Goal: Communication & Community: Answer question/provide support

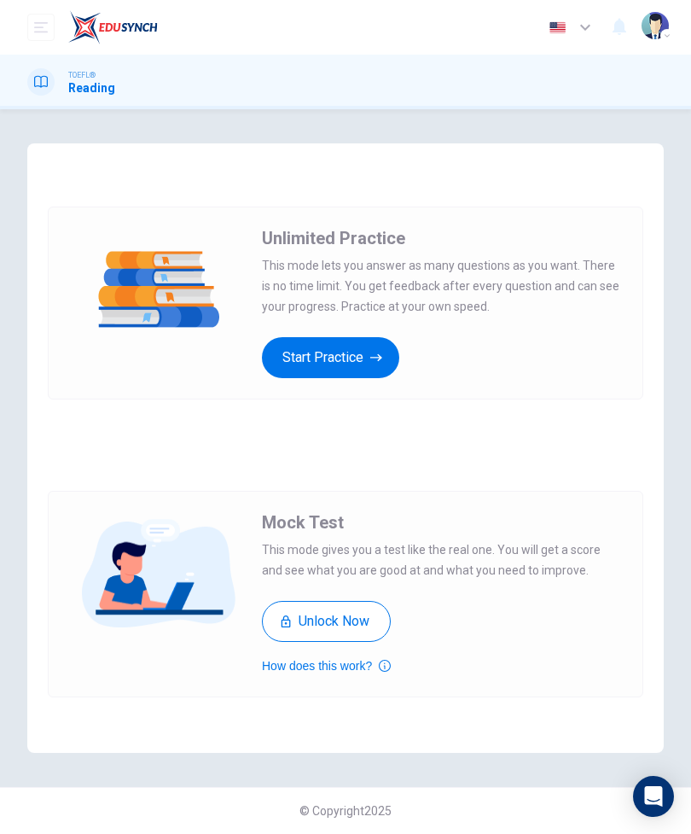
click at [371, 614] on button "Unlock Now" at bounding box center [326, 621] width 129 height 41
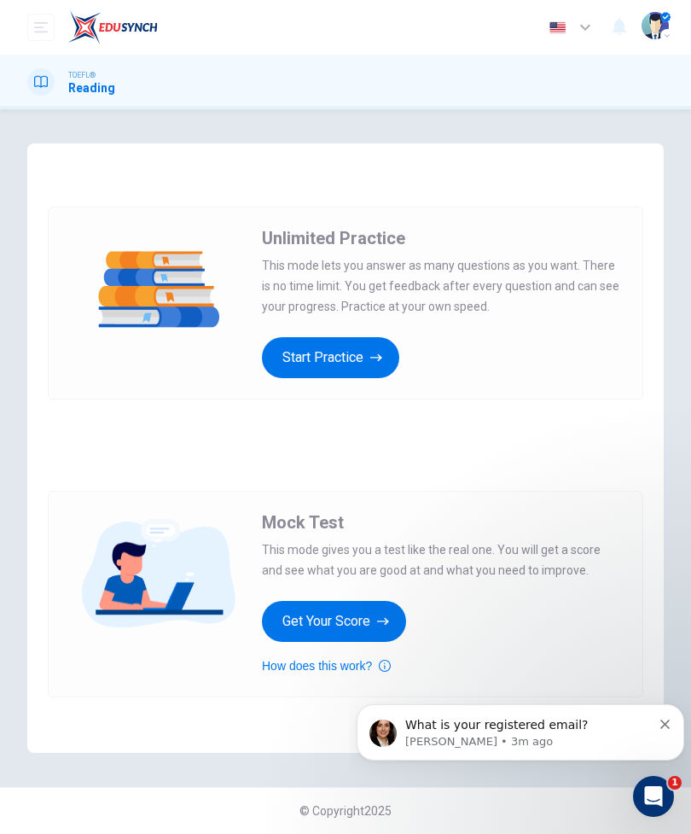
click at [572, 738] on p "Katherine • 3m ago" at bounding box center [528, 741] width 247 height 15
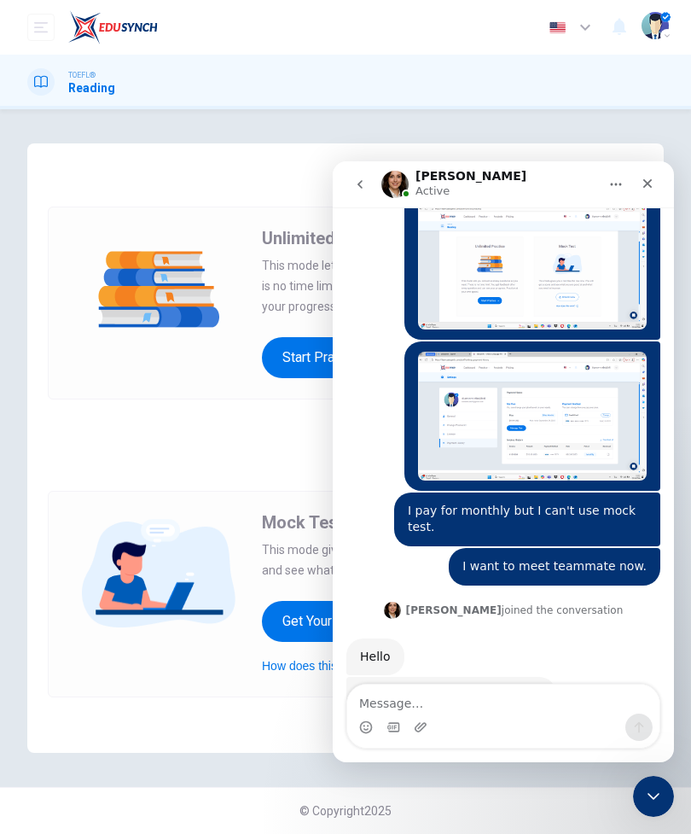
scroll to position [1057, 0]
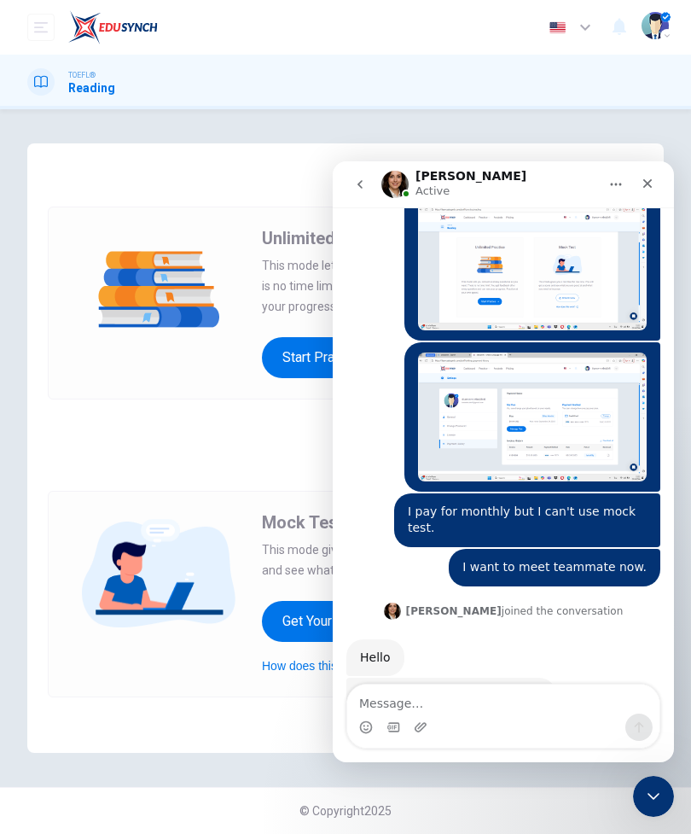
click at [545, 702] on textarea "Message…" at bounding box center [503, 698] width 312 height 29
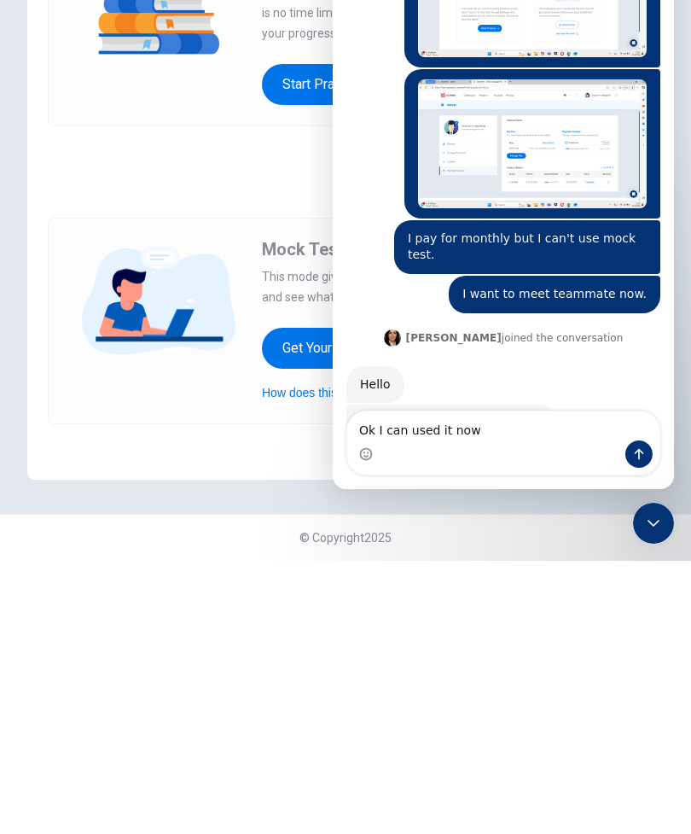
type textarea "Ok I can used it now"
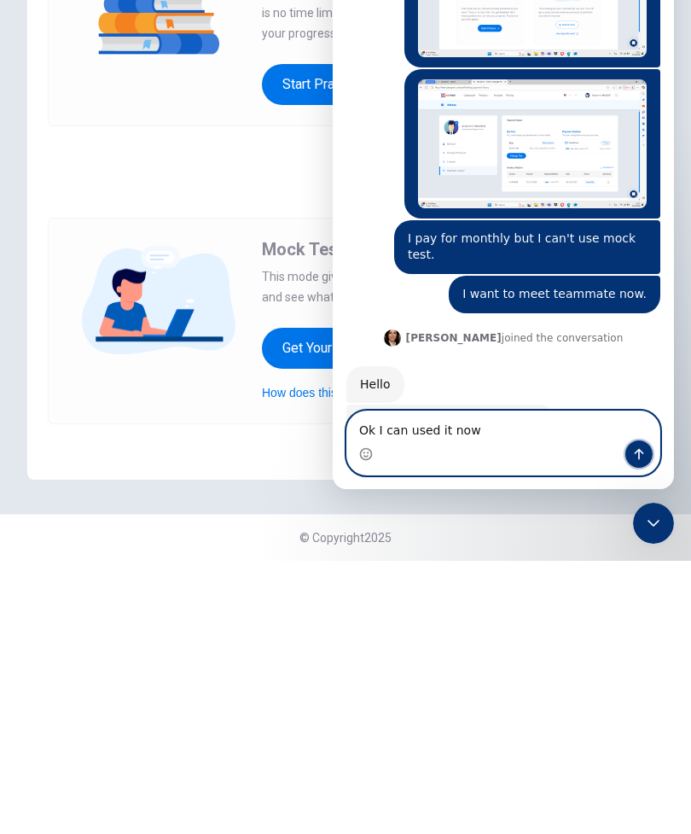
click at [638, 455] on icon "Send a message…" at bounding box center [639, 454] width 14 height 14
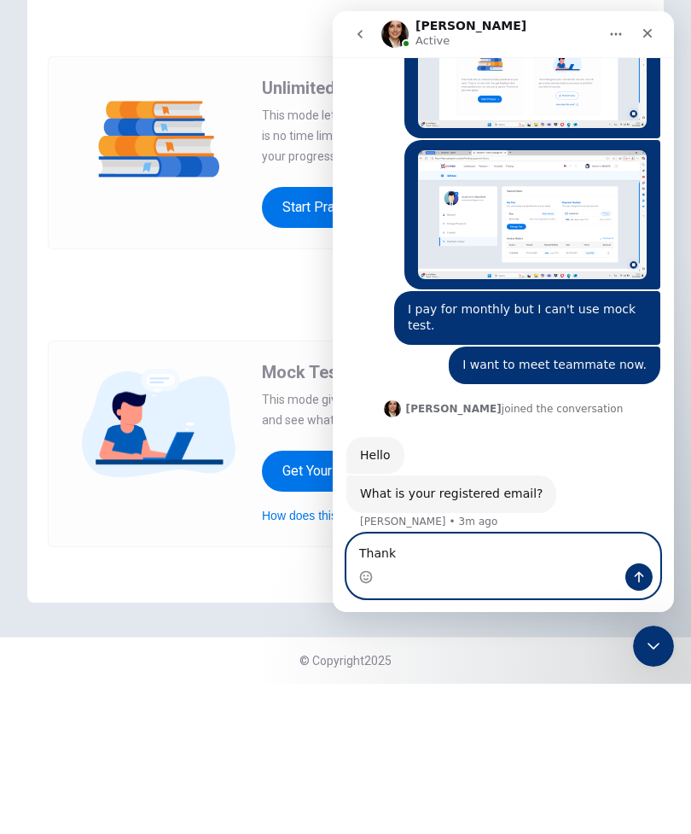
scroll to position [1108, 0]
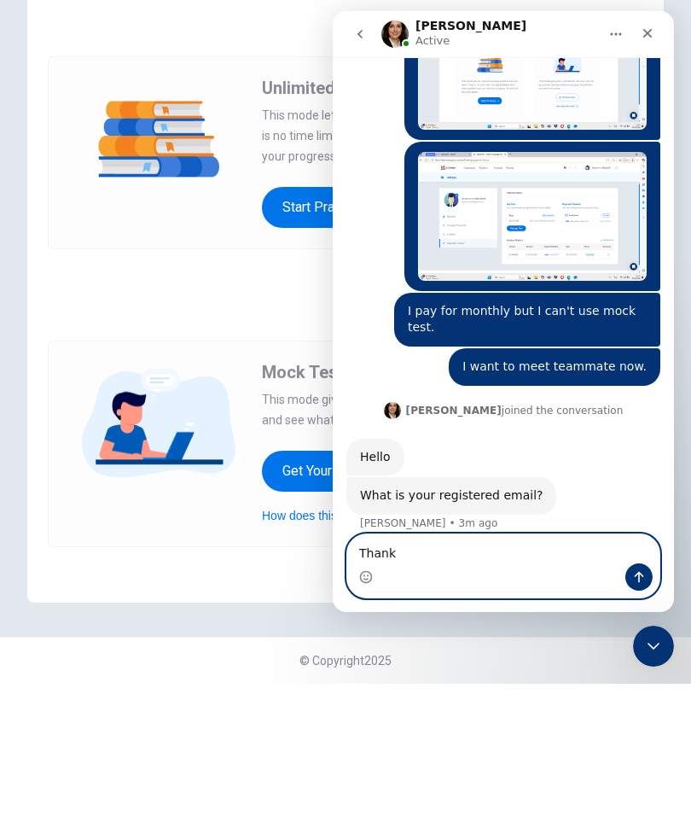
type textarea "Thank"
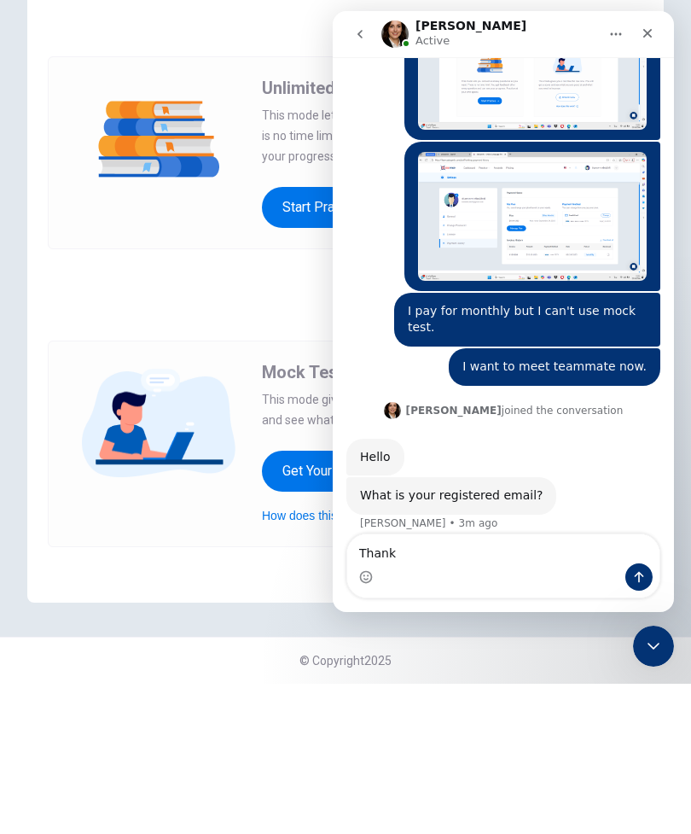
click at [489, 545] on div "Ok I can used it now ต้นตระการ • Just now" at bounding box center [503, 574] width 314 height 58
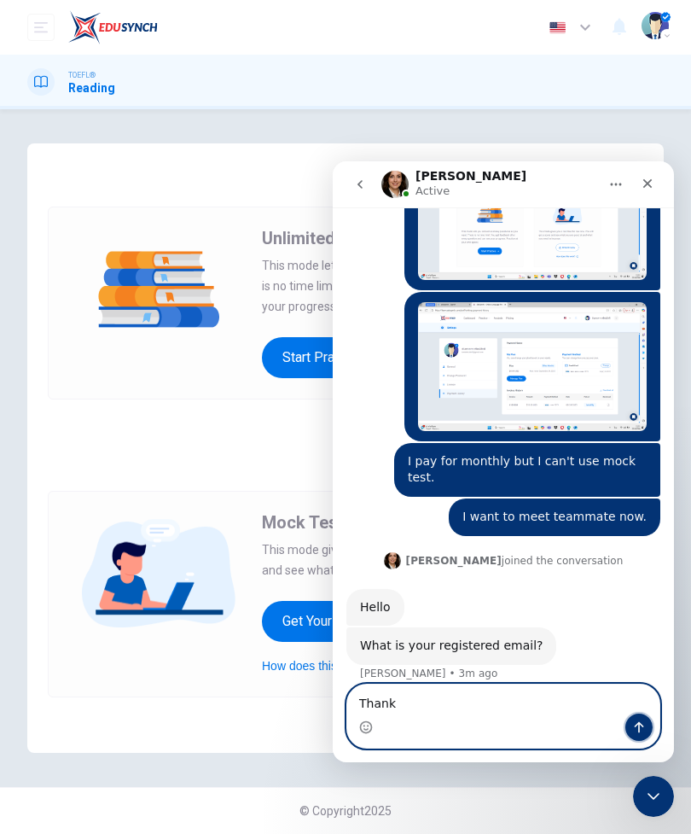
click at [643, 725] on icon "Send a message…" at bounding box center [639, 727] width 14 height 14
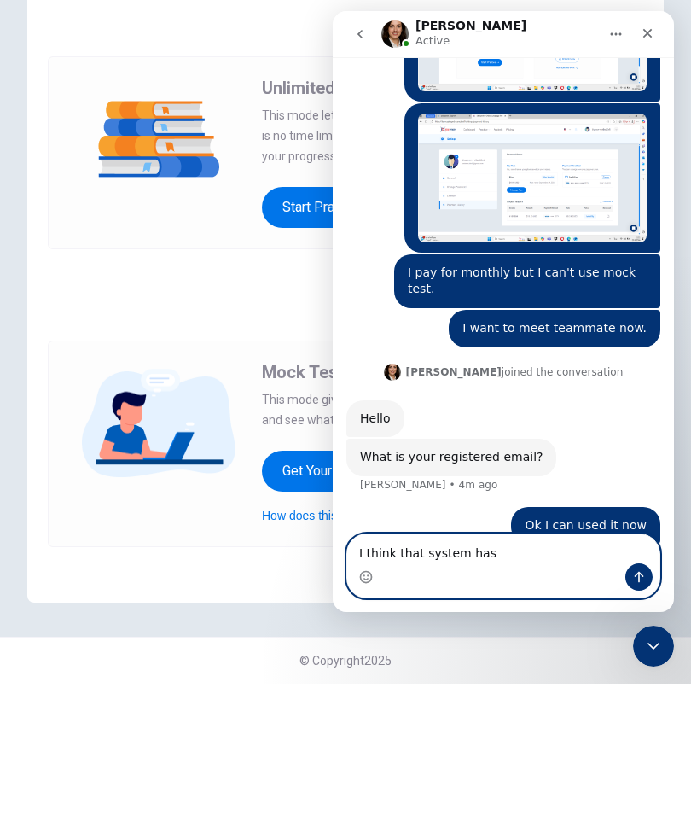
scroll to position [1146, 0]
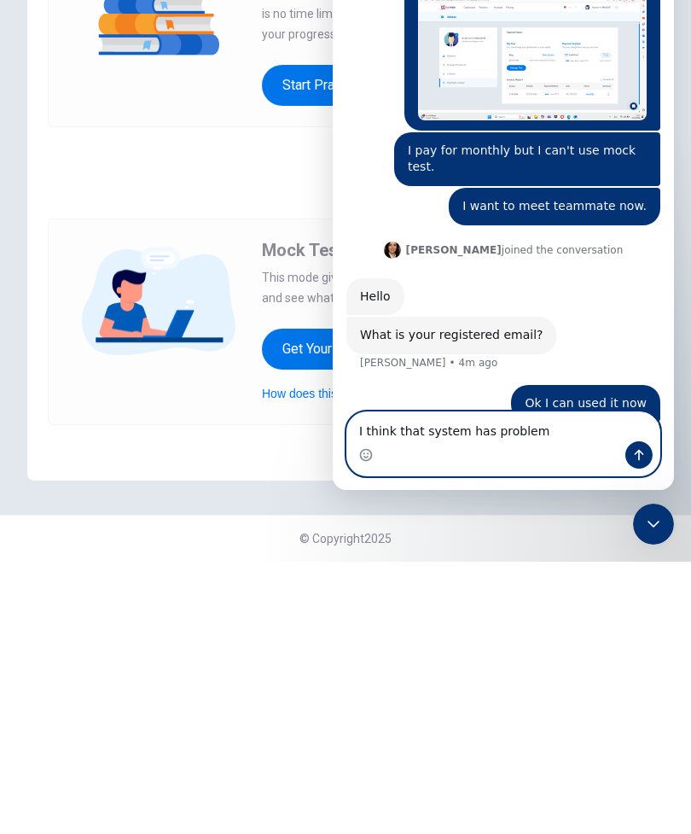
type textarea "I think that system has problem"
click at [643, 463] on button "Send a message…" at bounding box center [639, 454] width 27 height 27
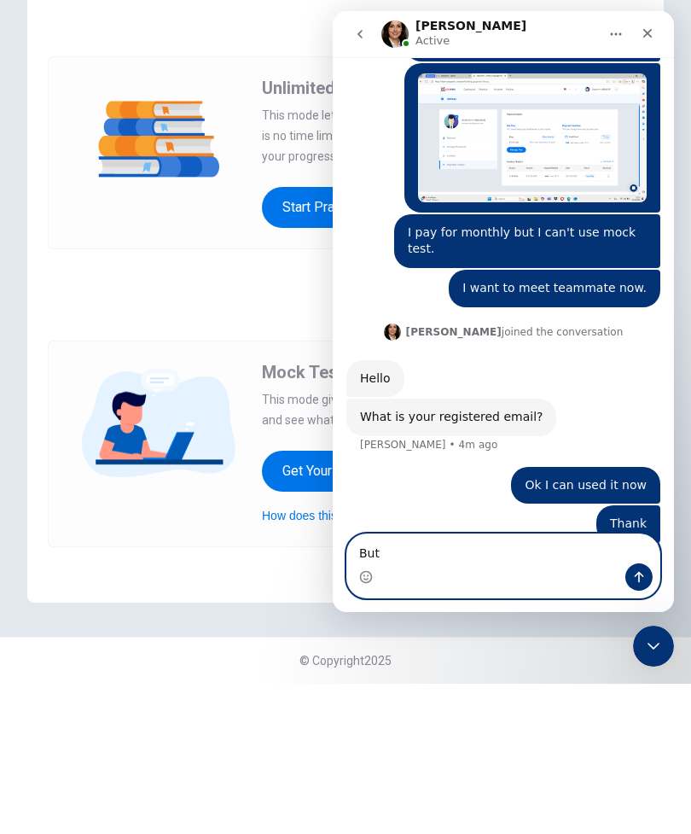
scroll to position [1185, 0]
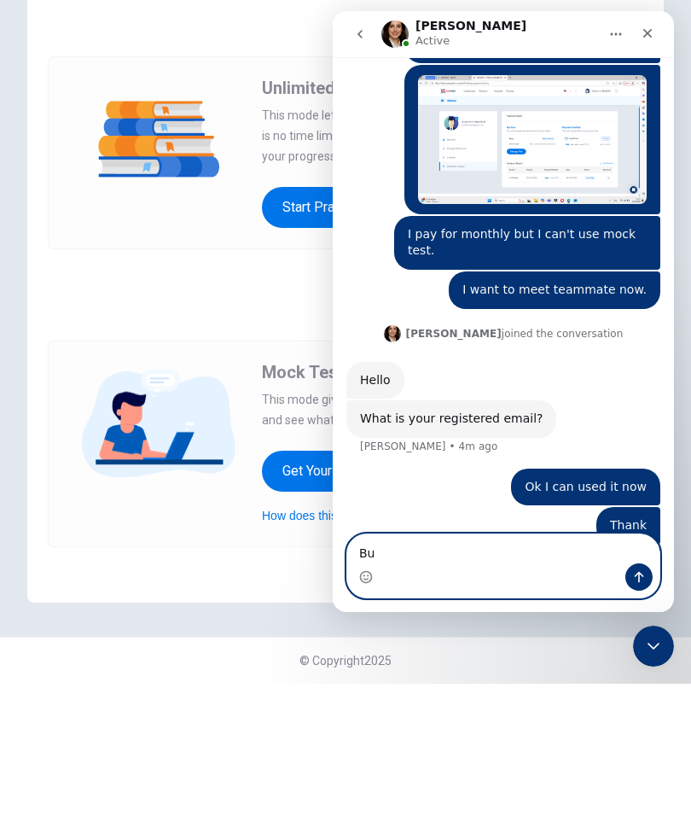
type textarea "B"
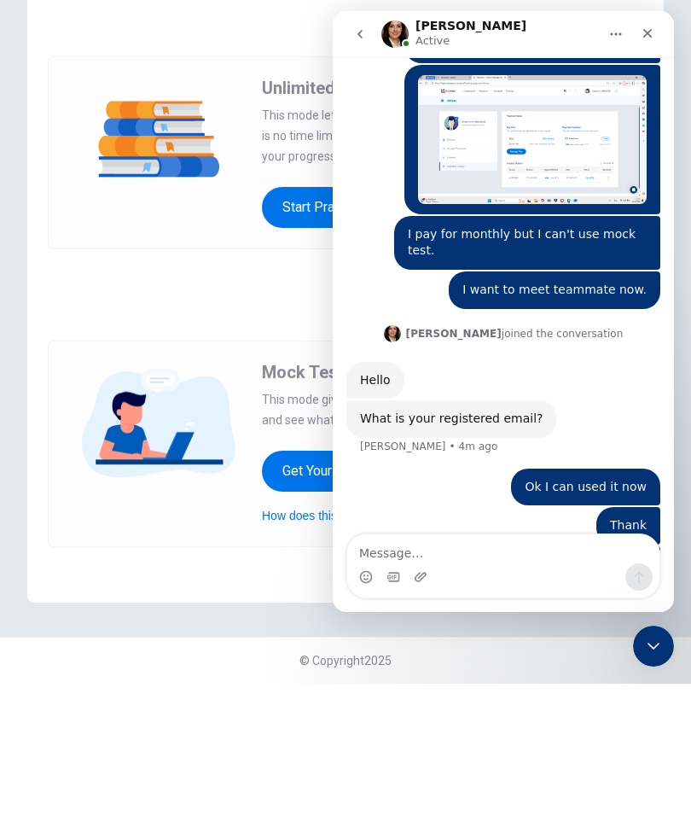
click at [207, 509] on div "Mock Test This mode gives you a test like the real one. You will get a score an…" at bounding box center [346, 594] width 596 height 207
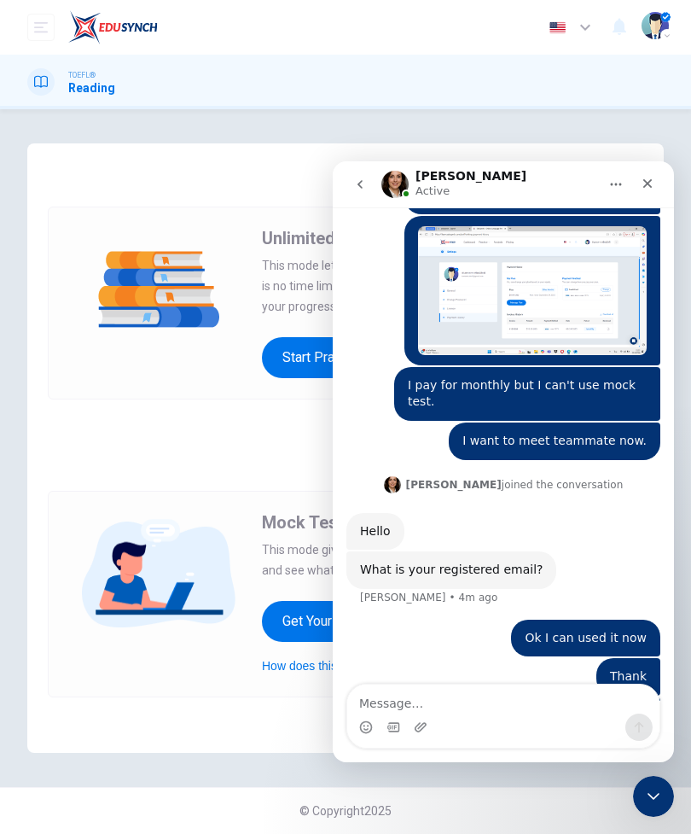
click at [264, 705] on div "Mock Test This mode gives you a test like the real one. You will get a score an…" at bounding box center [346, 593] width 596 height 277
